Goal: Communication & Community: Answer question/provide support

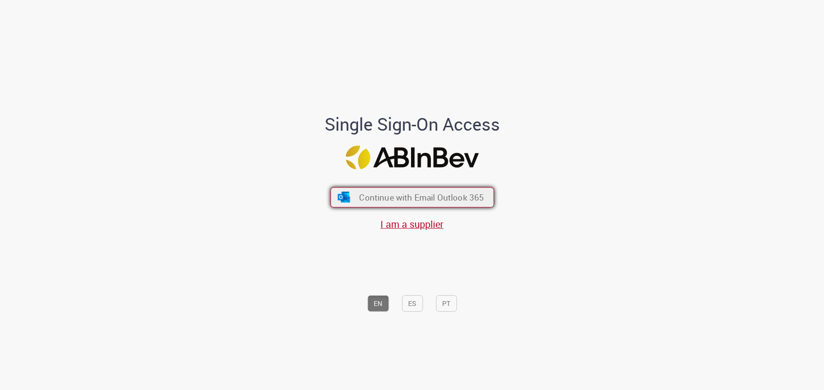
click at [341, 192] on img "submit" at bounding box center [344, 197] width 14 height 11
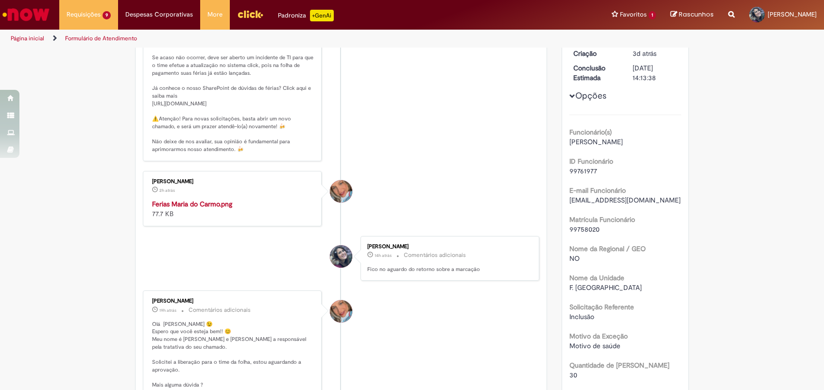
scroll to position [193, 0]
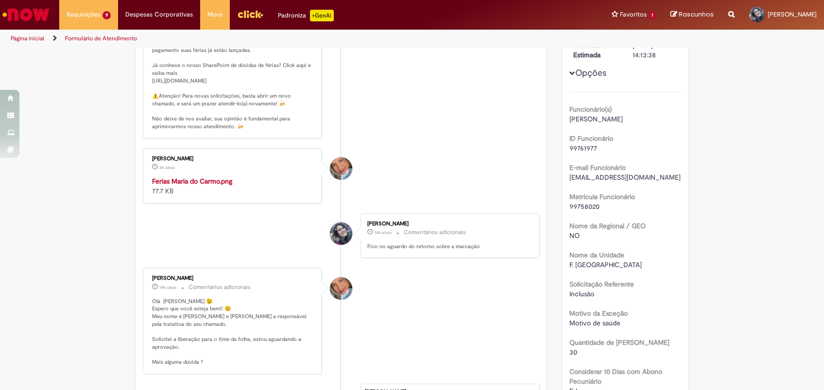
click at [253, 176] on img "Histórico de tíquete" at bounding box center [233, 176] width 162 height 0
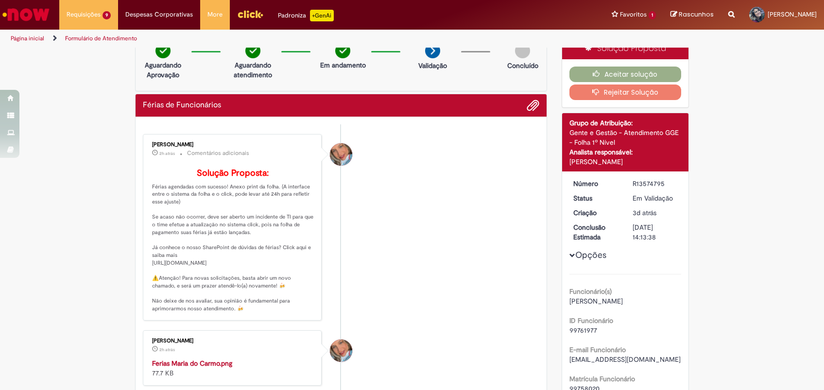
scroll to position [0, 0]
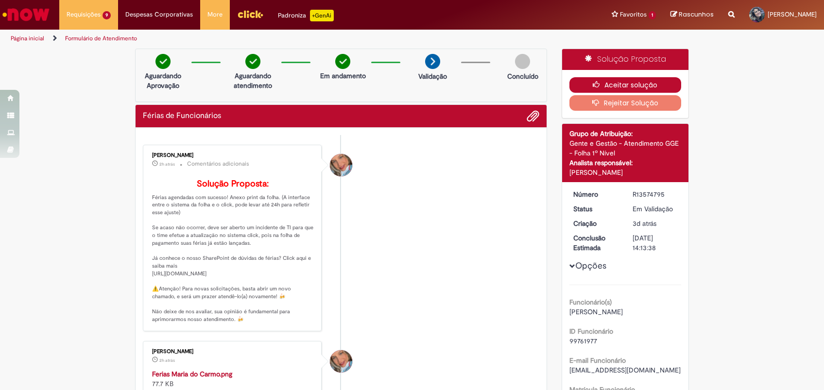
click at [620, 85] on button "Aceitar solução" at bounding box center [626, 85] width 112 height 16
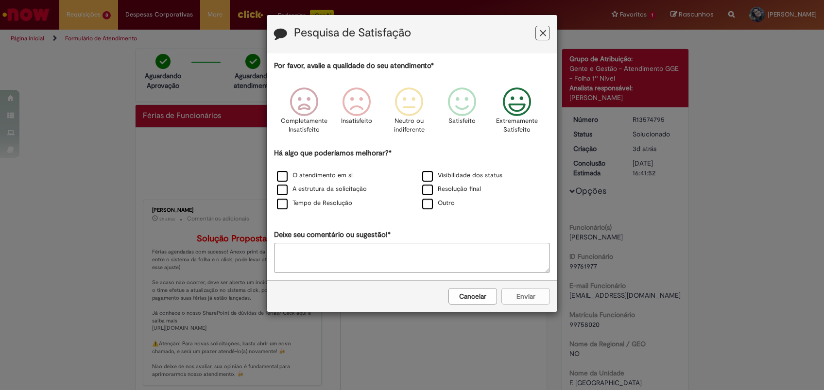
click at [522, 117] on p "Extremamente Satisfeito" at bounding box center [517, 126] width 42 height 18
click at [353, 193] on label "A estrutura da solicitação" at bounding box center [322, 189] width 90 height 9
click at [527, 288] on div "Cancelar Enviar" at bounding box center [412, 296] width 291 height 32
click at [527, 292] on button "Enviar" at bounding box center [525, 296] width 49 height 17
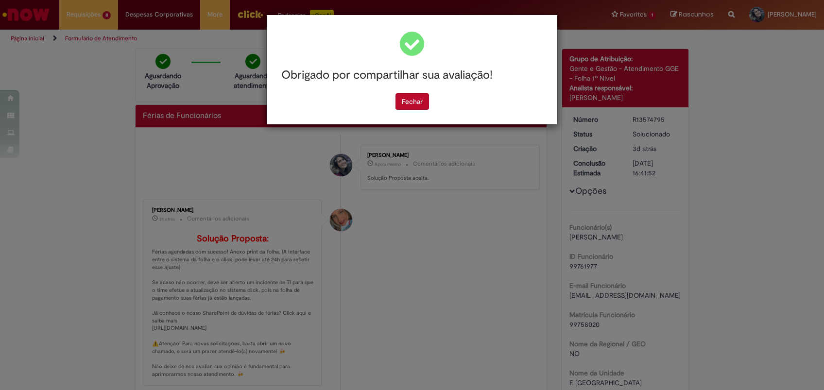
click at [398, 93] on div "Obrigado por compartilhar sua avaliação!" at bounding box center [412, 75] width 276 height 36
click at [401, 99] on button "Fechar" at bounding box center [413, 101] width 34 height 17
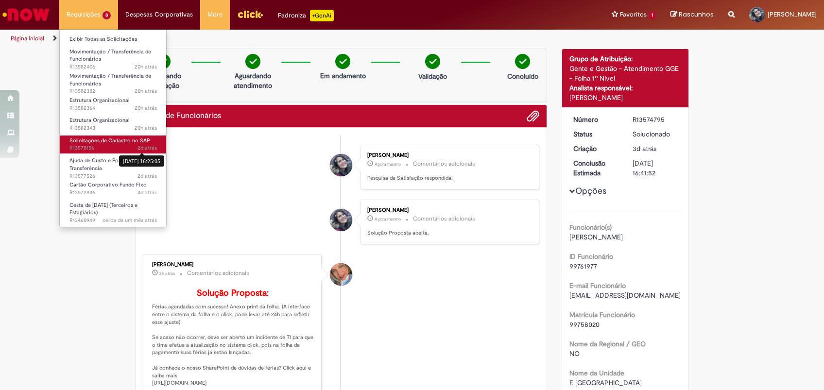
click at [143, 144] on sn-time-ago "2d atrás 2 dias atrás [DATE] 16:25:05" at bounding box center [147, 147] width 19 height 7
click at [161, 143] on link "Solicitações de Cadastro no SAP 2d atrás 2 dias atrás [DATE] 16:25:05 R13578156" at bounding box center [113, 145] width 107 height 18
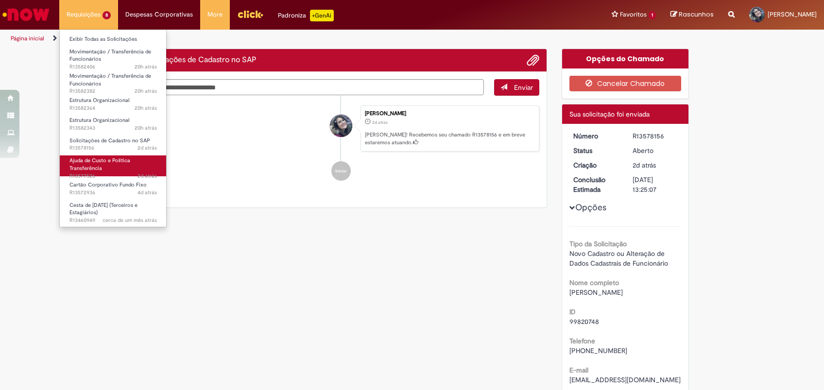
click at [120, 164] on link "Ajuda de Custo e Política Transferência 2d atrás 2 dias atrás R13577526" at bounding box center [113, 165] width 107 height 21
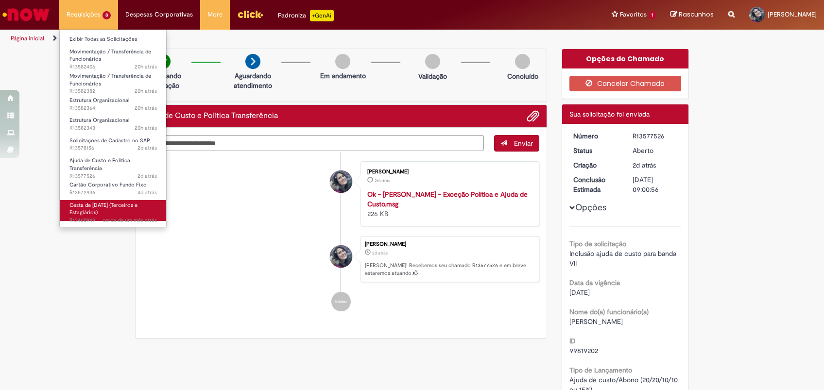
click at [107, 202] on span "Cesta de [DATE] (Terceiros e Estagiários)" at bounding box center [103, 209] width 68 height 15
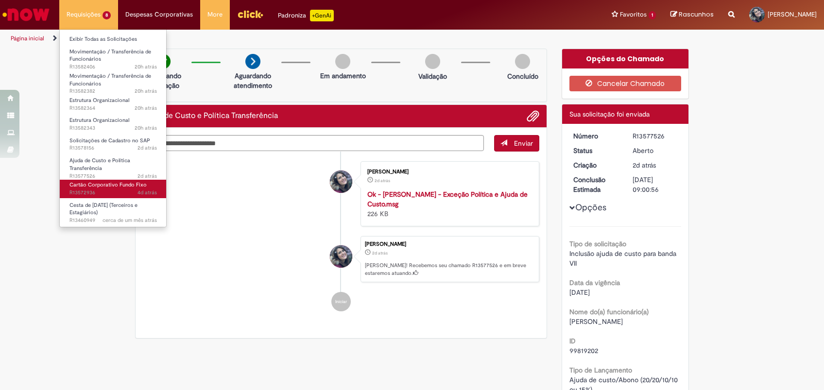
click at [112, 190] on span "4d atrás 4 dias atrás R13572936" at bounding box center [112, 193] width 87 height 8
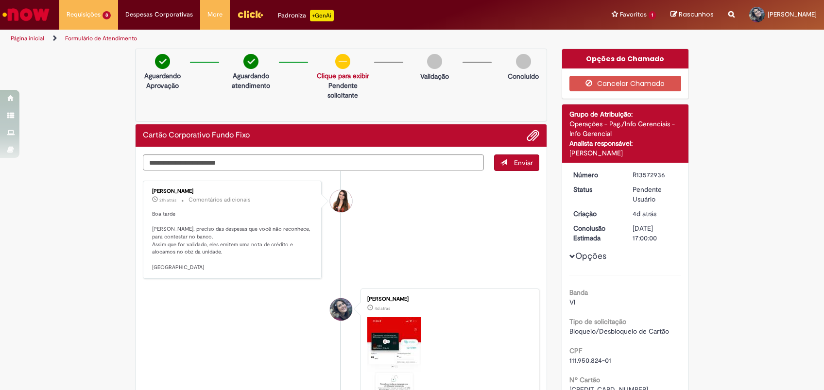
click at [374, 242] on li "[PERSON_NAME] 21h atrás 21 horas atrás Comentários adicionais Boa tarde [PERSON…" at bounding box center [341, 230] width 397 height 99
click at [408, 216] on li "[PERSON_NAME] 21h atrás 21 horas atrás Comentários adicionais Boa tarde [PERSON…" at bounding box center [341, 230] width 397 height 99
drag, startPoint x: 221, startPoint y: 171, endPoint x: 226, endPoint y: 154, distance: 18.3
click at [221, 171] on ul "[PERSON_NAME] 21h atrás 21 horas atrás Comentários adicionais Boa tarde [PERSON…" at bounding box center [341, 363] width 397 height 385
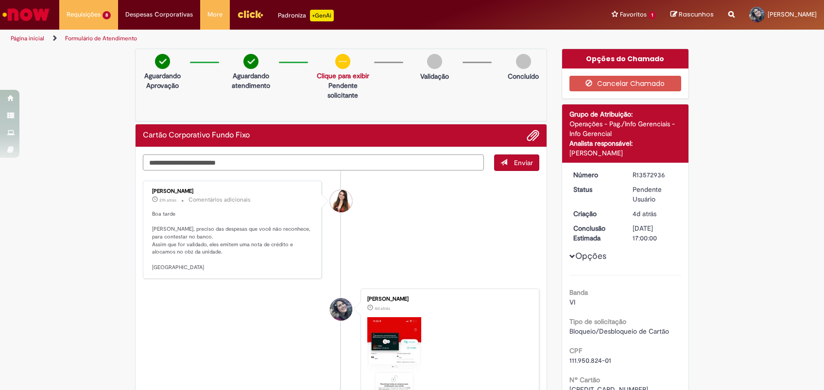
click at [226, 155] on textarea "Digite sua mensagem aqui..." at bounding box center [313, 163] width 341 height 17
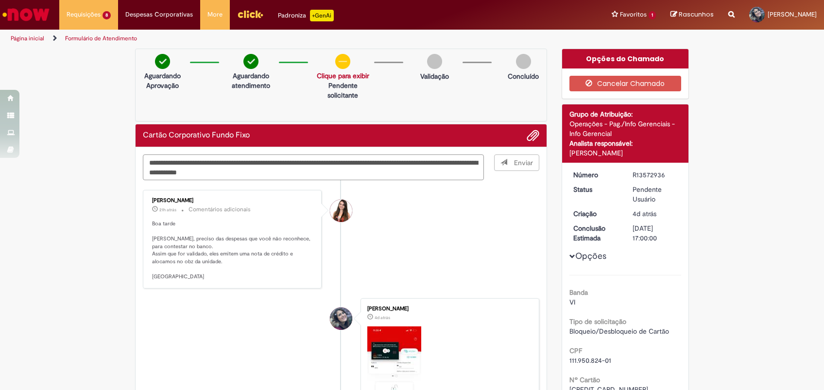
type textarea "**********"
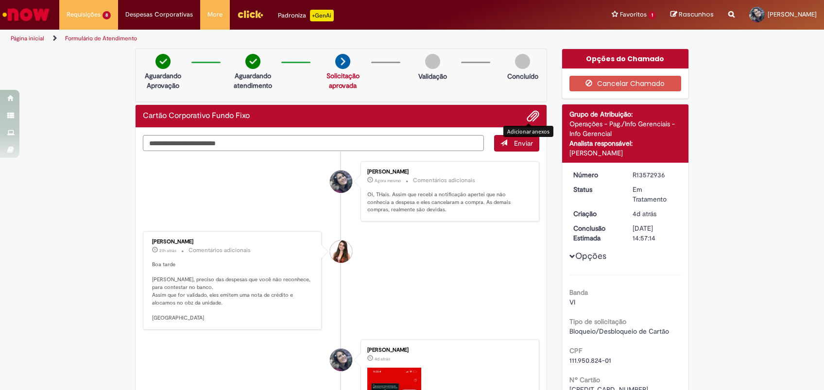
click at [527, 117] on span "Adicionar anexos" at bounding box center [533, 117] width 12 height 12
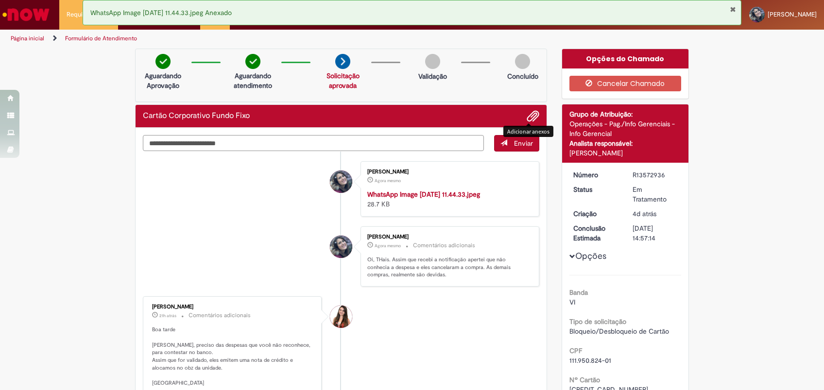
click at [219, 140] on textarea "Digite sua mensagem aqui..." at bounding box center [313, 143] width 341 height 17
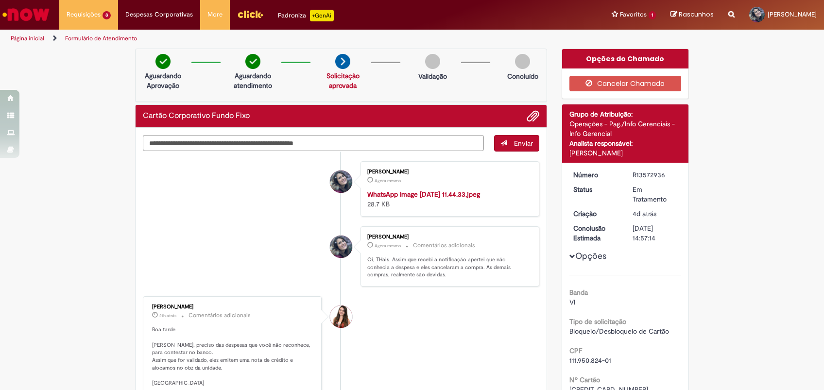
type textarea "**********"
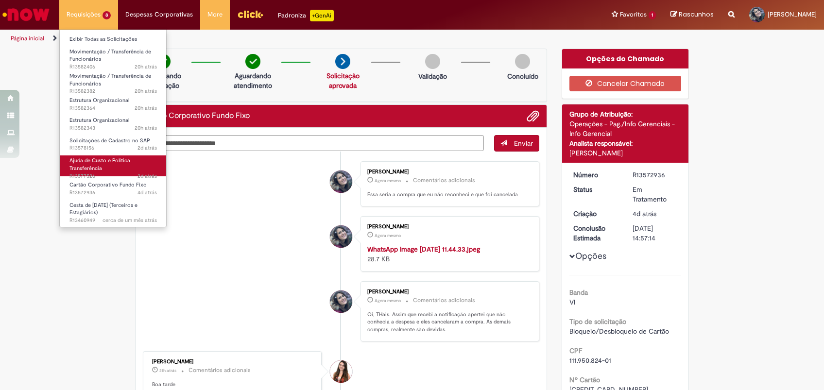
click at [138, 161] on link "Ajuda de Custo e Política Transferência 2d atrás 2 dias atrás R13577526" at bounding box center [113, 165] width 107 height 21
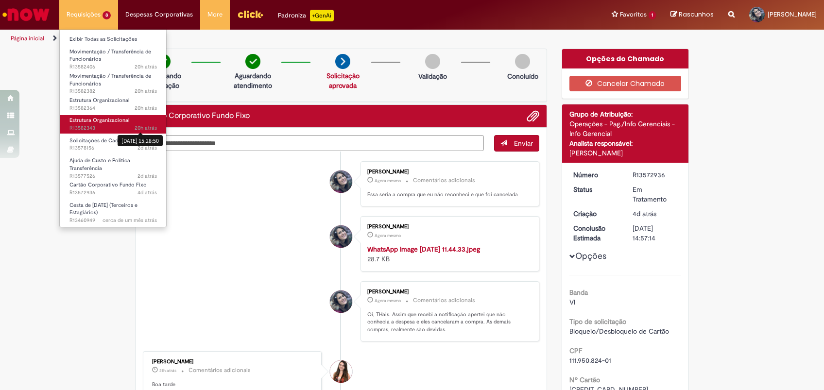
click at [144, 128] on span "20h atrás" at bounding box center [146, 127] width 22 height 7
click at [109, 125] on span "20h atrás 20 horas atrás [DATE] 15:28:50 R13582343" at bounding box center [112, 128] width 87 height 8
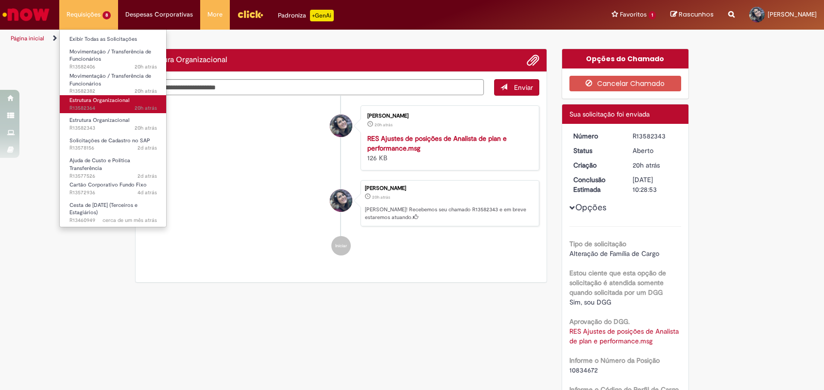
click at [125, 109] on span "20h atrás 20 horas atrás R13582364" at bounding box center [112, 108] width 87 height 8
